Goal: Task Accomplishment & Management: Use online tool/utility

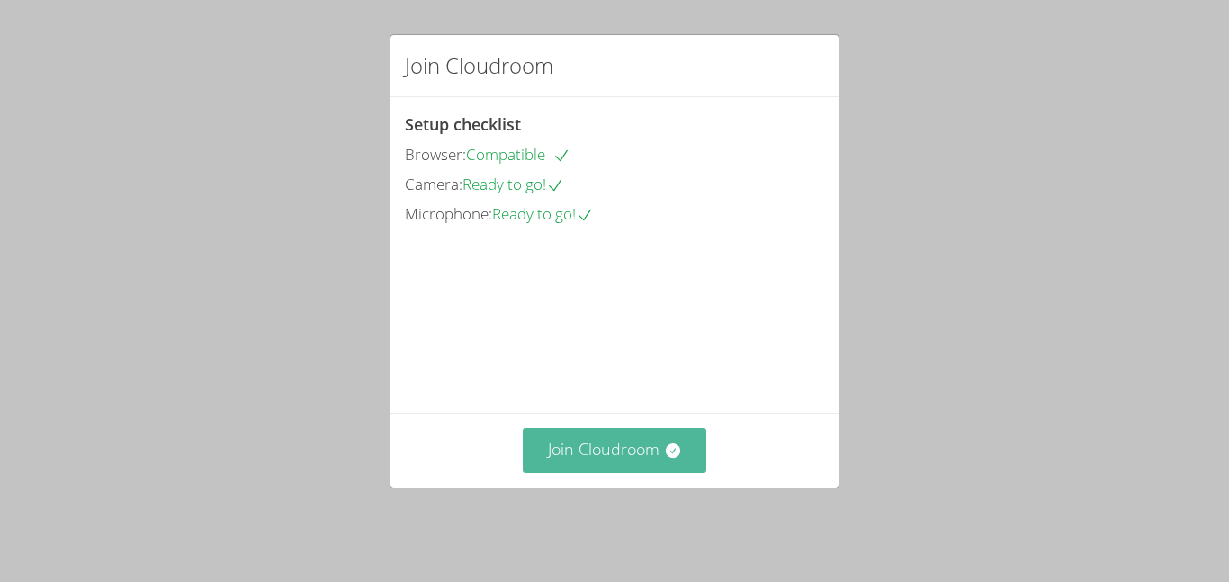
click at [581, 472] on button "Join Cloudroom" at bounding box center [615, 450] width 184 height 44
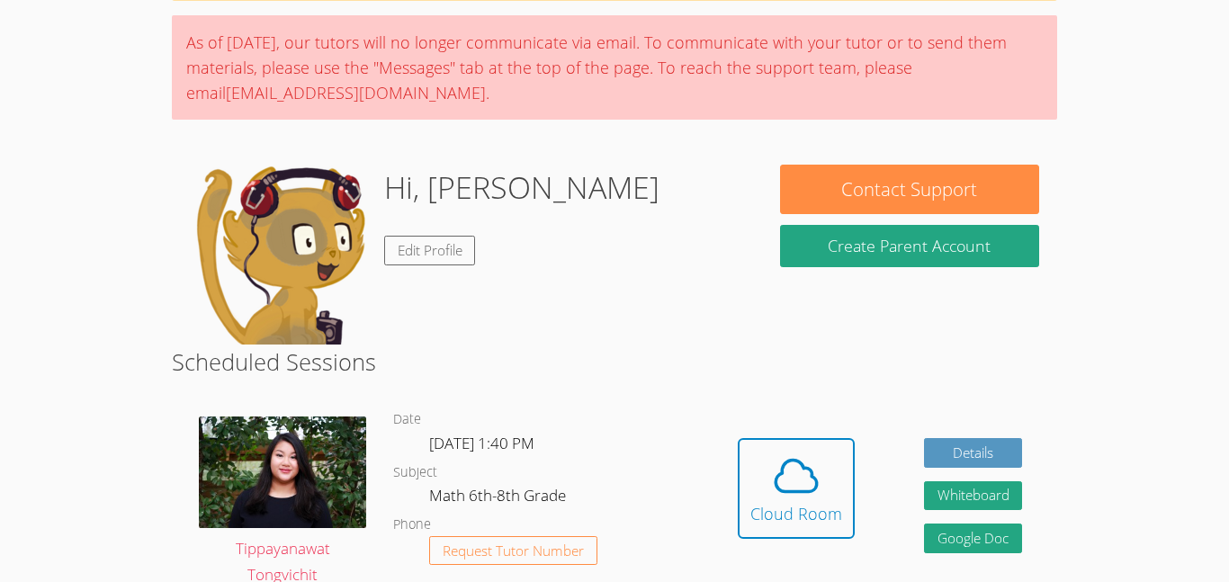
scroll to position [165, 0]
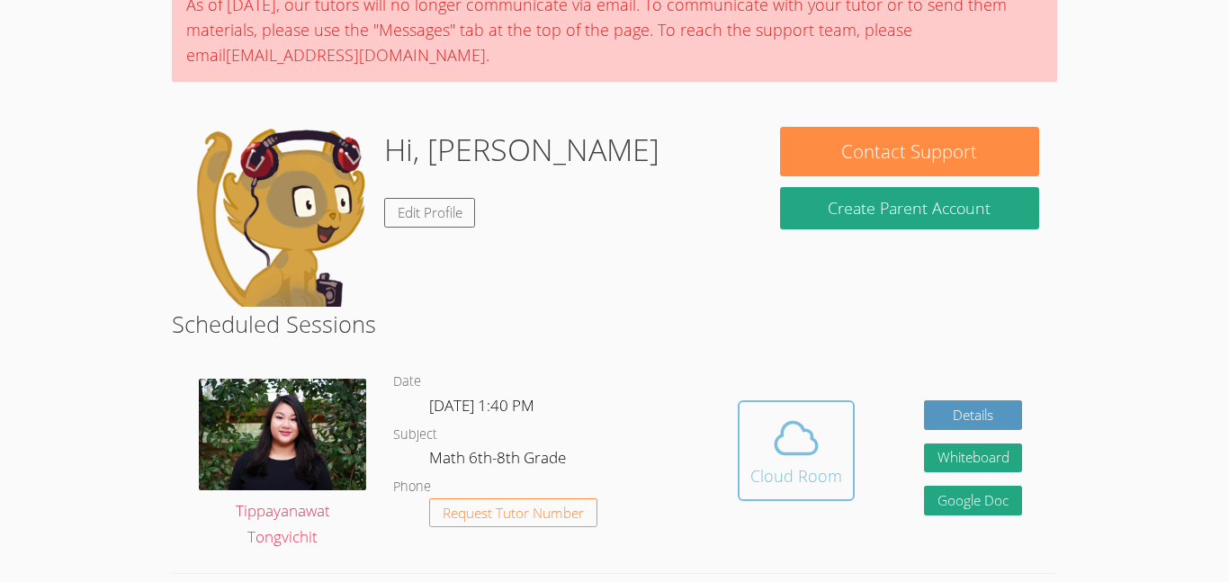
click at [781, 480] on div "Cloud Room" at bounding box center [797, 475] width 92 height 25
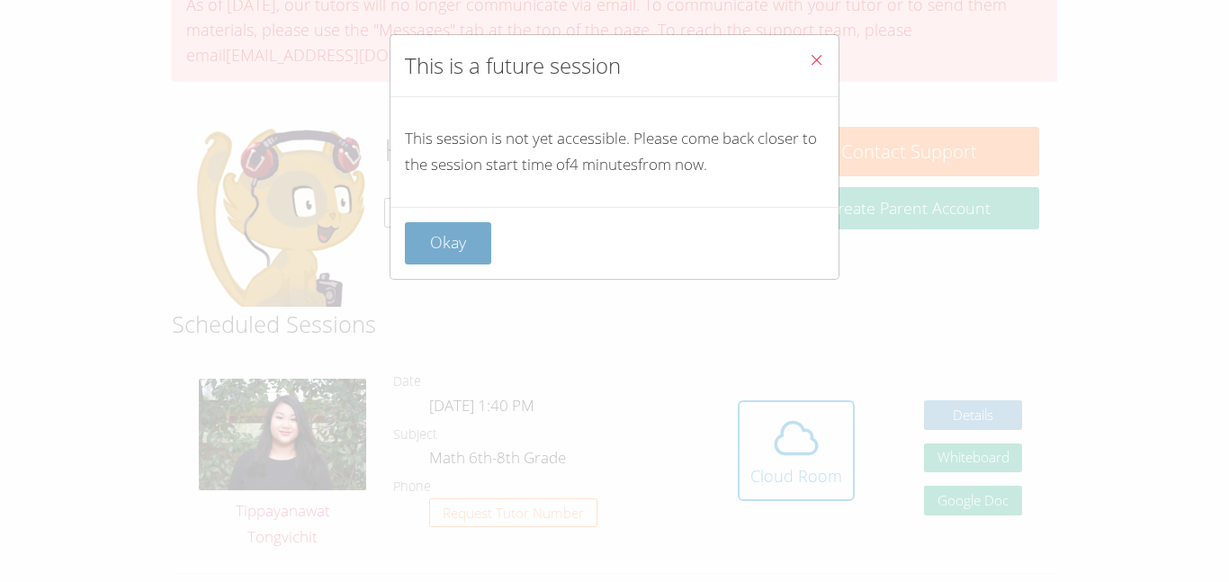
click at [455, 239] on button "Okay" at bounding box center [448, 243] width 86 height 42
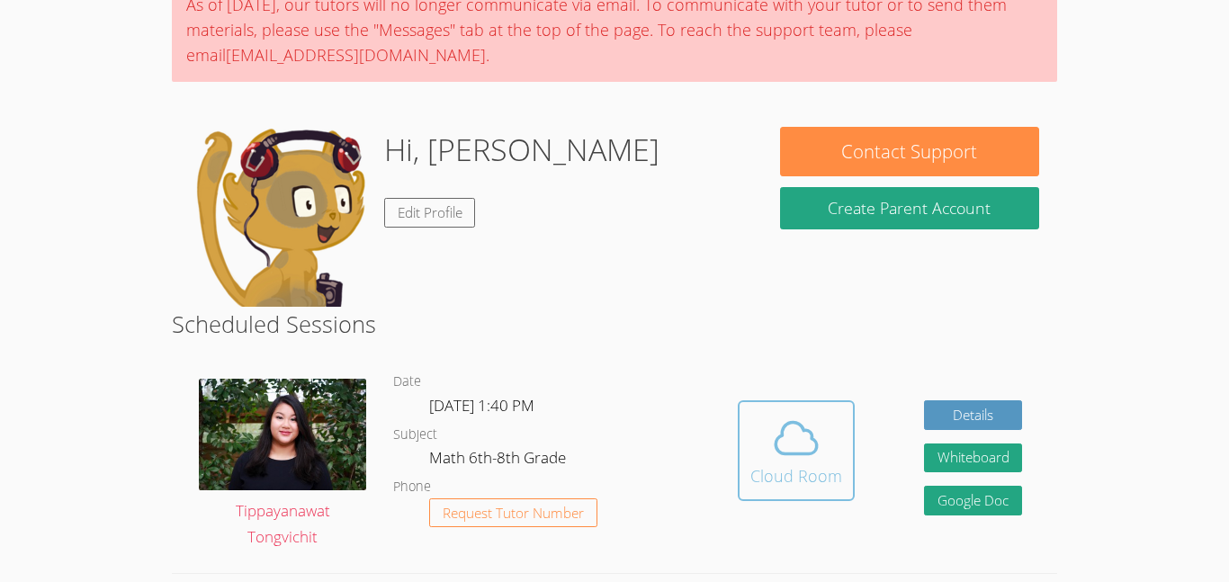
click at [844, 449] on button "Cloud Room" at bounding box center [796, 450] width 117 height 101
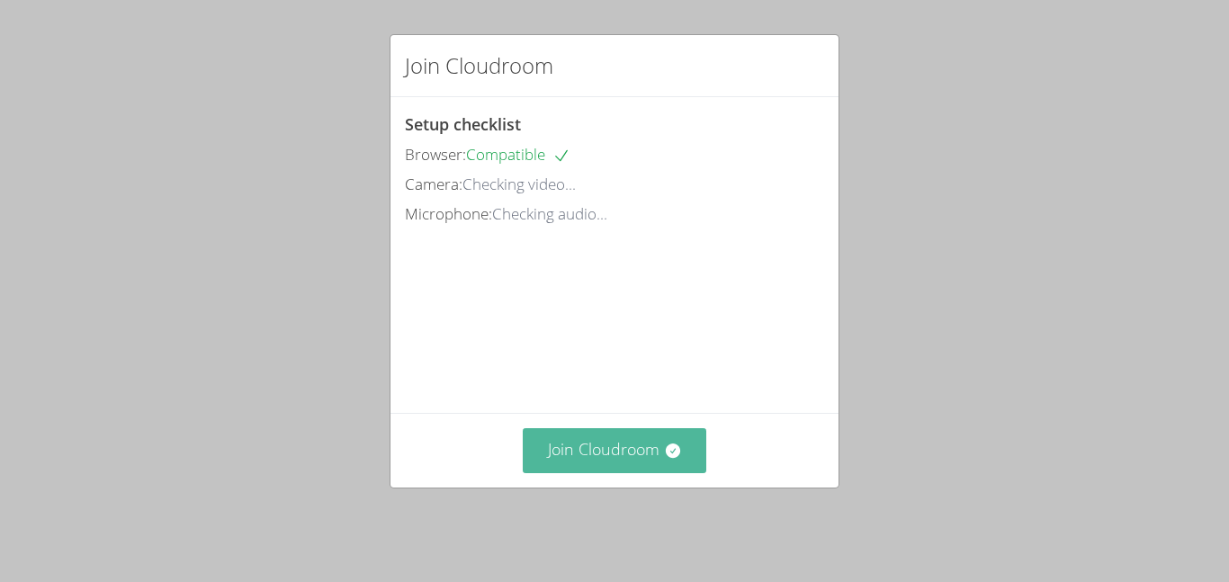
click at [620, 447] on button "Join Cloudroom" at bounding box center [615, 450] width 184 height 44
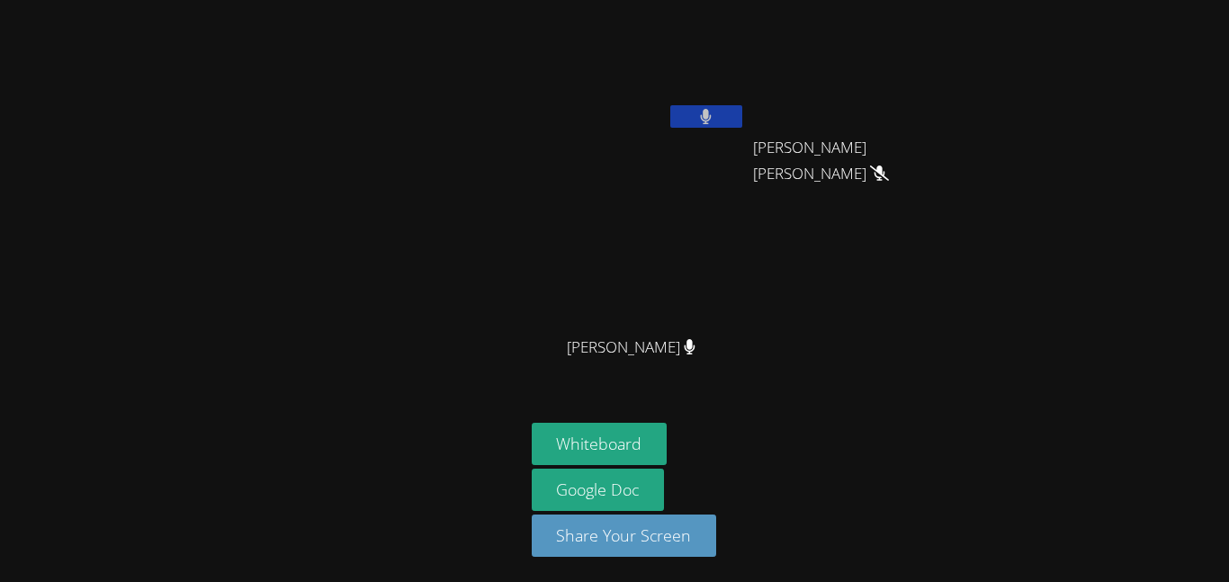
click at [717, 117] on button at bounding box center [706, 116] width 72 height 22
click at [716, 115] on button at bounding box center [706, 116] width 72 height 22
click at [716, 113] on button at bounding box center [706, 116] width 72 height 22
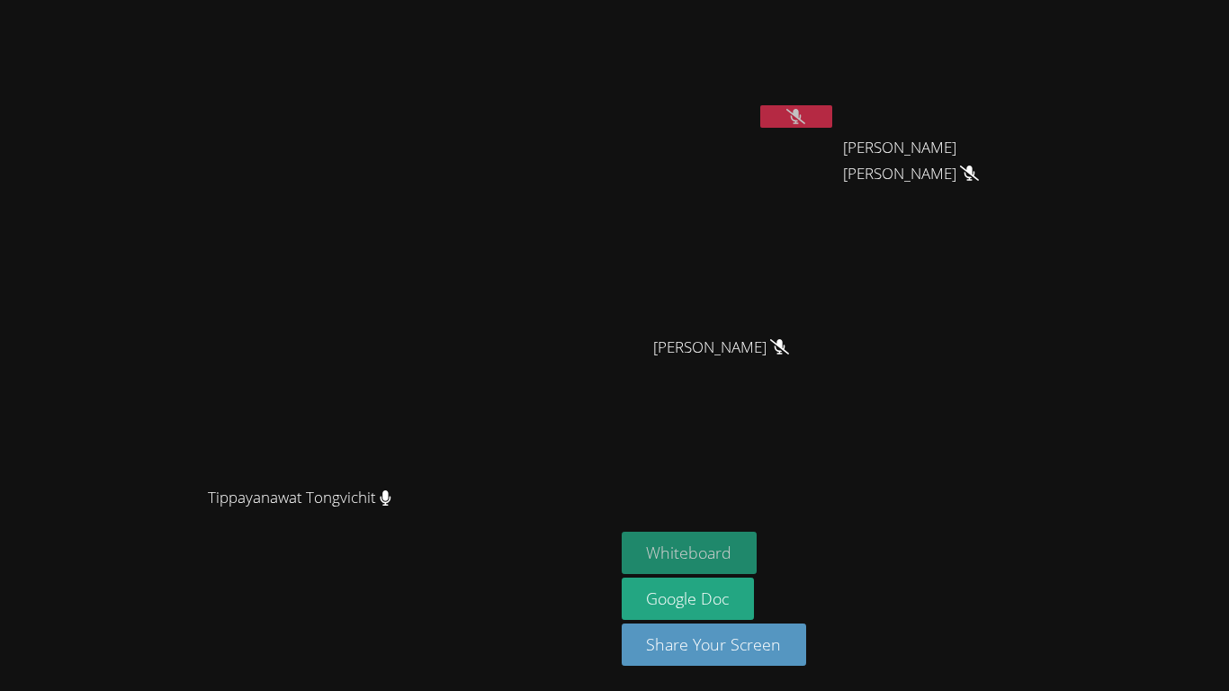
click at [706, 561] on button "Whiteboard" at bounding box center [690, 553] width 136 height 42
click at [805, 112] on icon at bounding box center [796, 116] width 19 height 15
click at [832, 118] on button at bounding box center [796, 116] width 72 height 22
